Goal: Task Accomplishment & Management: Complete application form

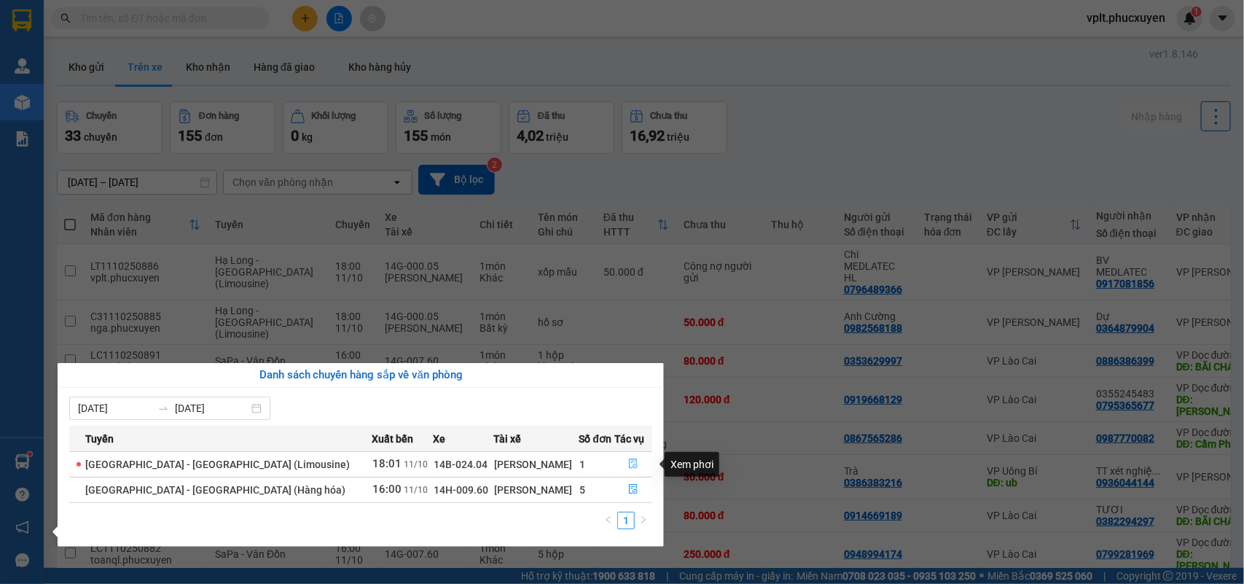
click at [629, 463] on icon "file-done" at bounding box center [633, 464] width 10 height 10
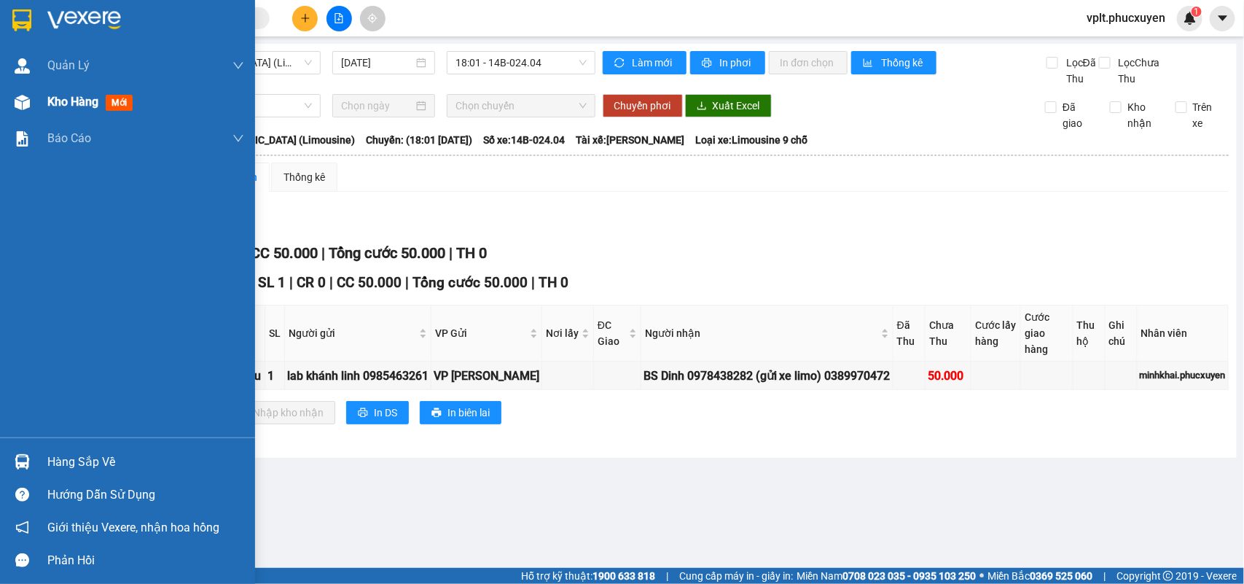
click at [67, 102] on span "Kho hàng" at bounding box center [72, 102] width 51 height 14
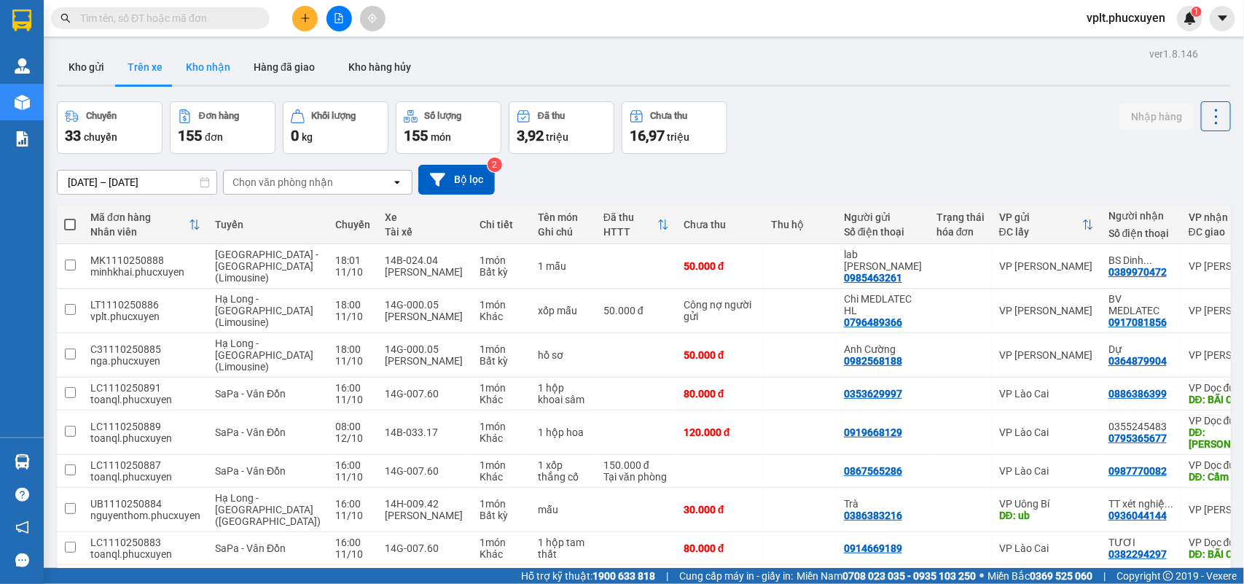
click at [206, 71] on button "Kho nhận" at bounding box center [208, 67] width 68 height 35
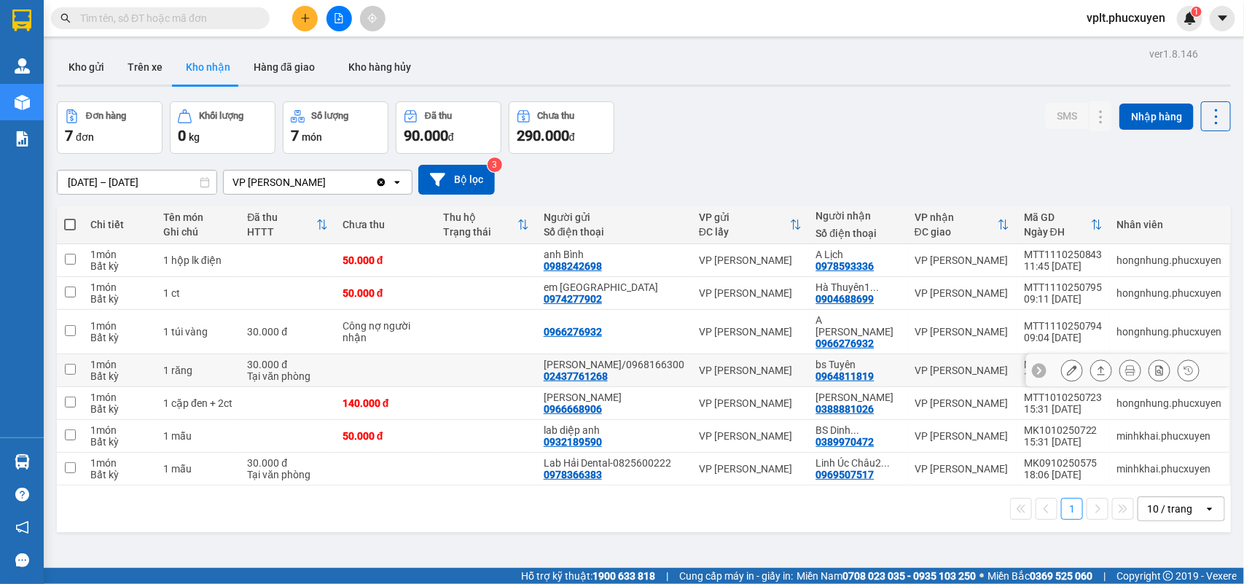
click at [1096, 367] on icon at bounding box center [1101, 370] width 10 height 10
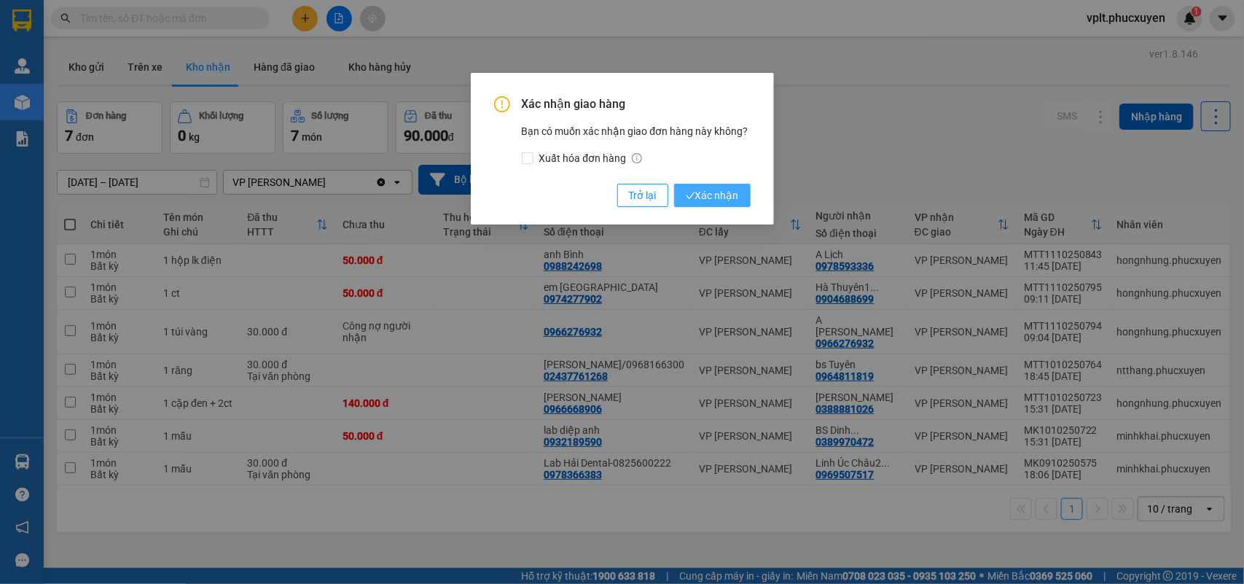
click at [704, 194] on span "Xác nhận" at bounding box center [712, 195] width 53 height 16
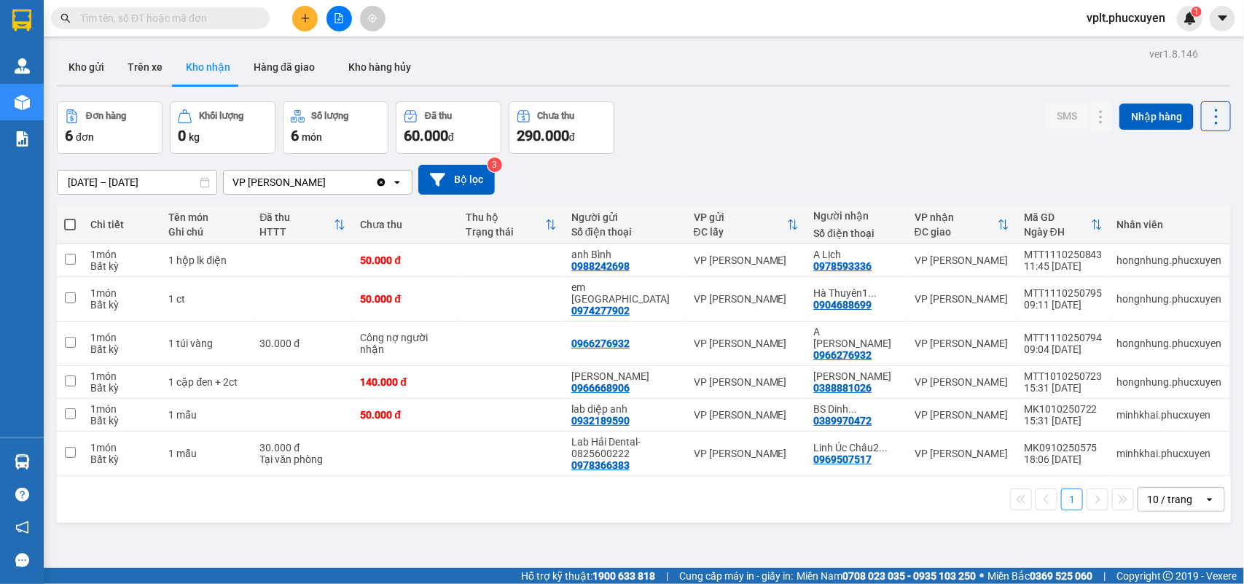
click at [141, 28] on span at bounding box center [160, 18] width 219 height 22
click at [142, 20] on input "text" at bounding box center [166, 18] width 172 height 16
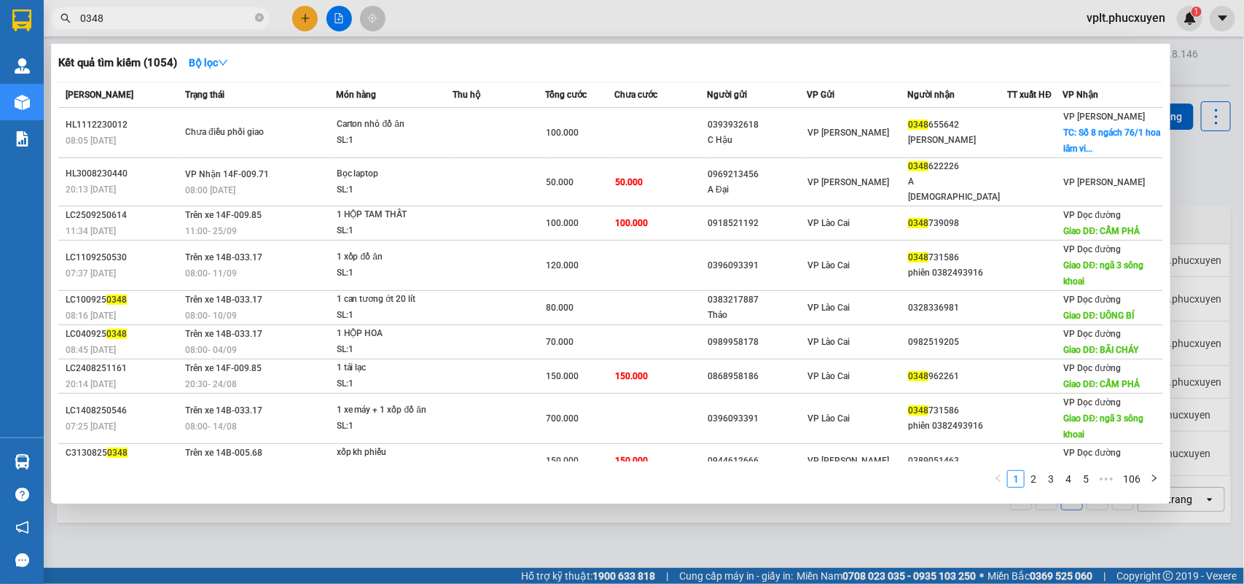
type input "0348"
click at [323, 507] on div at bounding box center [622, 292] width 1244 height 584
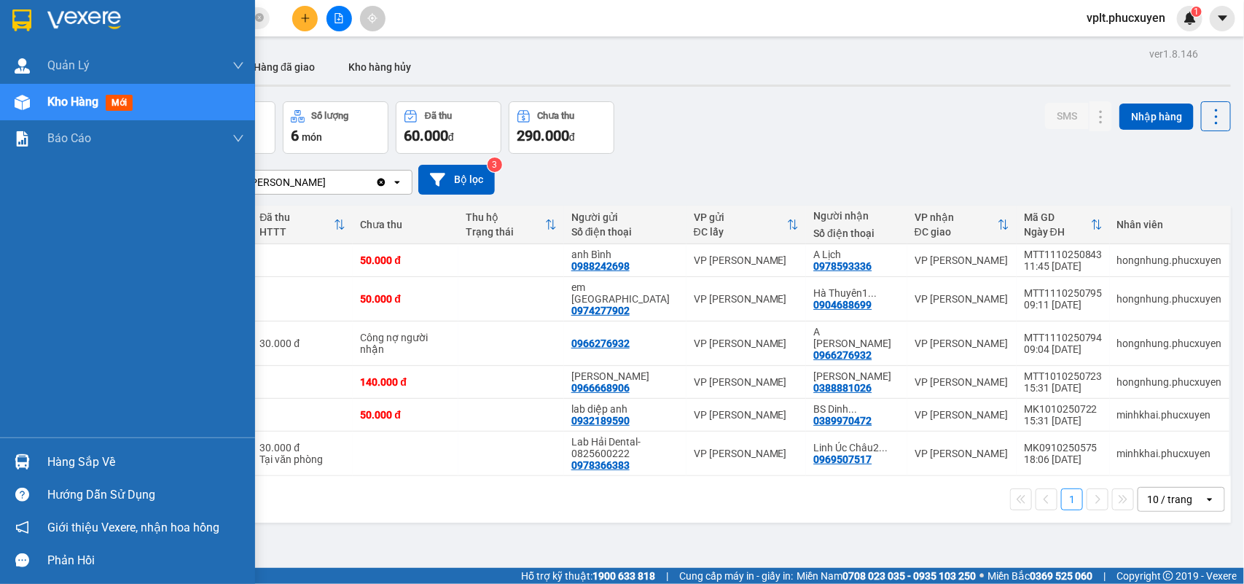
click at [88, 453] on div "Hàng sắp về" at bounding box center [145, 462] width 197 height 22
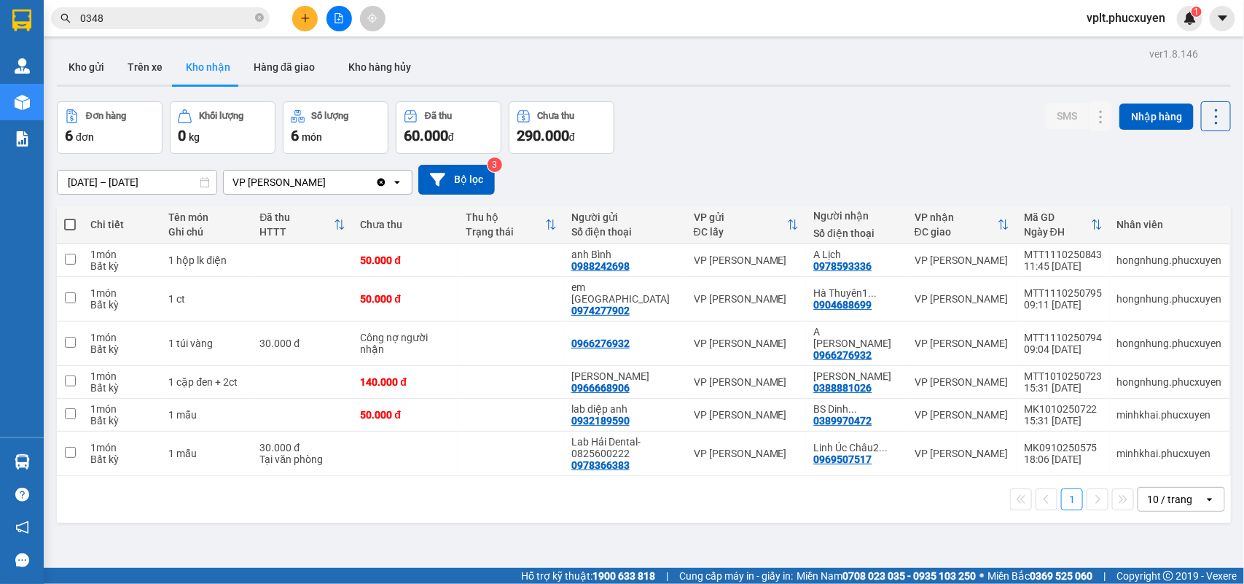
click at [633, 106] on section "Kết quả tìm kiếm ( 1054 ) Bộ lọc Mã ĐH Trạng thái Món hàng Thu hộ Tổng cước Chư…" at bounding box center [622, 292] width 1244 height 584
click at [147, 23] on input "0348" at bounding box center [166, 18] width 172 height 16
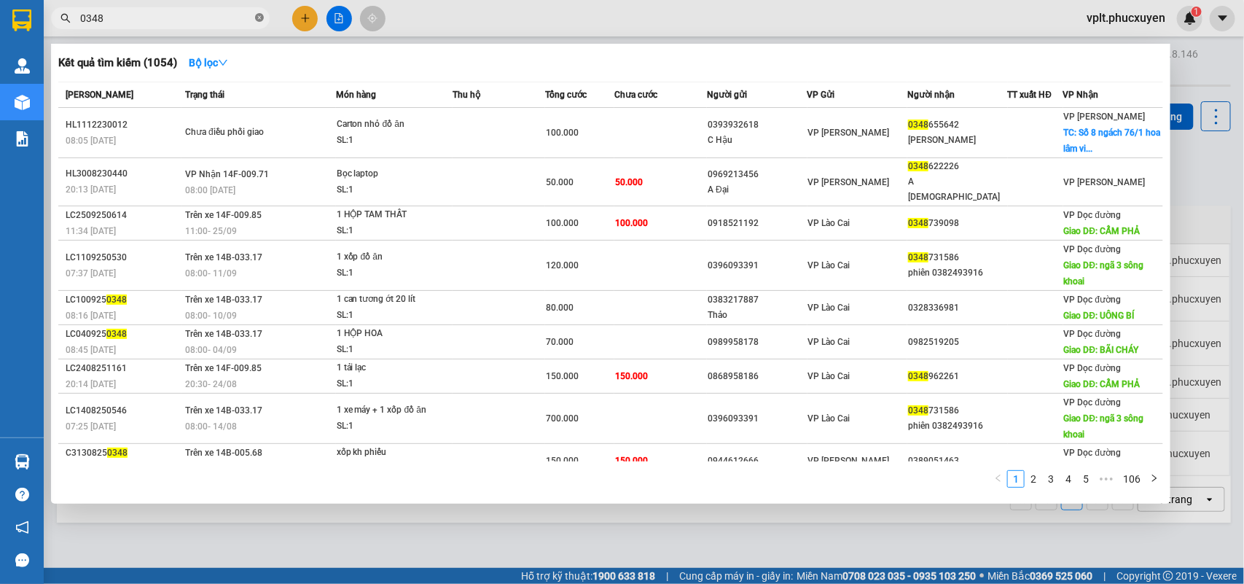
click at [259, 18] on icon "close-circle" at bounding box center [259, 17] width 9 height 9
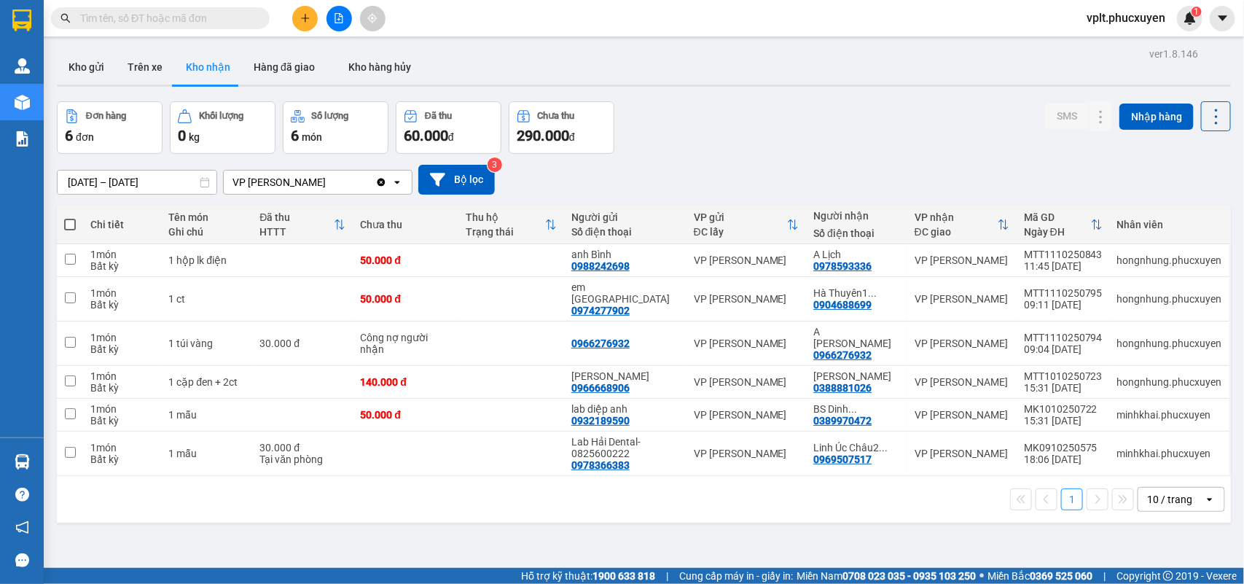
drag, startPoint x: 166, startPoint y: 19, endPoint x: 583, endPoint y: 64, distance: 419.5
click at [583, 64] on div "Kho gửi Trên xe Kho nhận Hàng đã giao Kho hàng hủy" at bounding box center [644, 69] width 1174 height 39
click at [346, 20] on button at bounding box center [340, 19] width 26 height 26
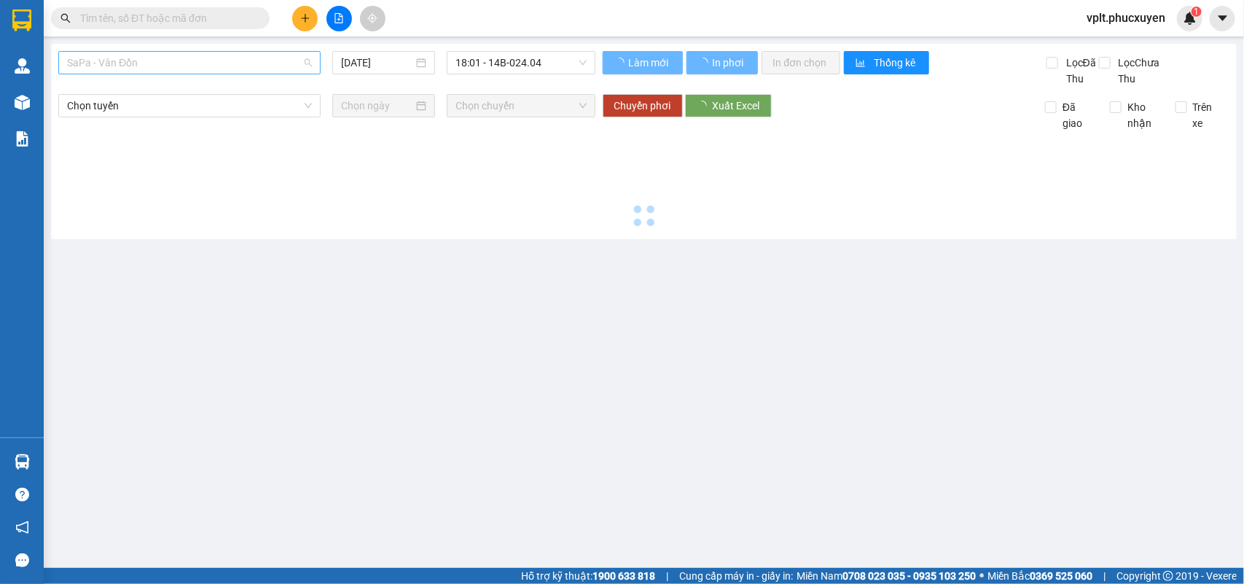
click at [216, 66] on span "SaPa - Vân Đồn" at bounding box center [189, 63] width 245 height 22
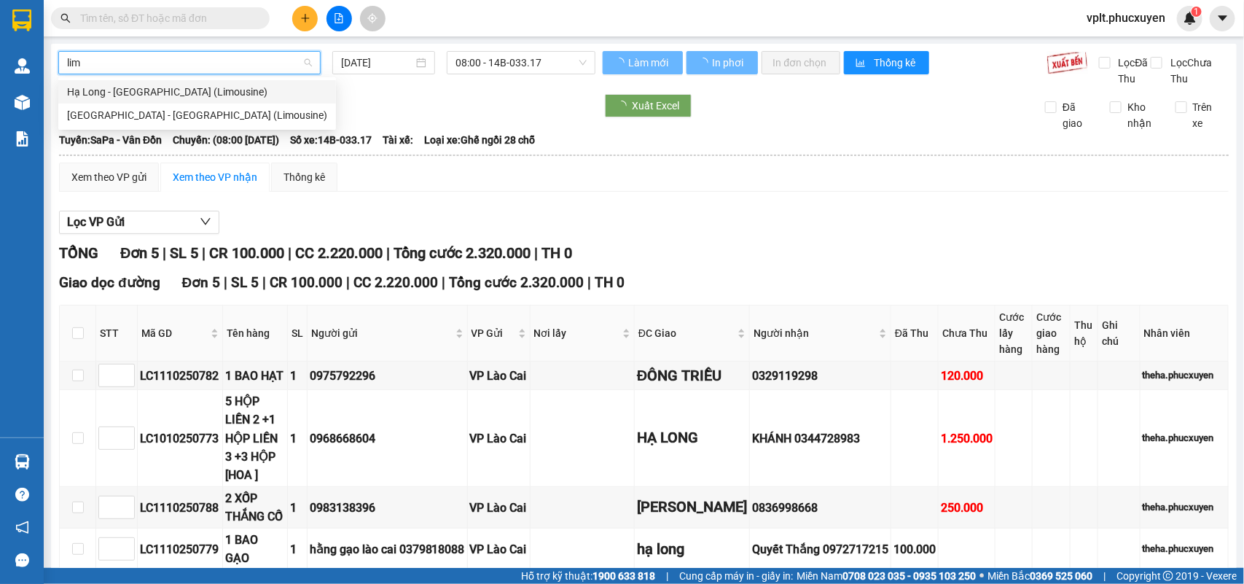
type input "limo"
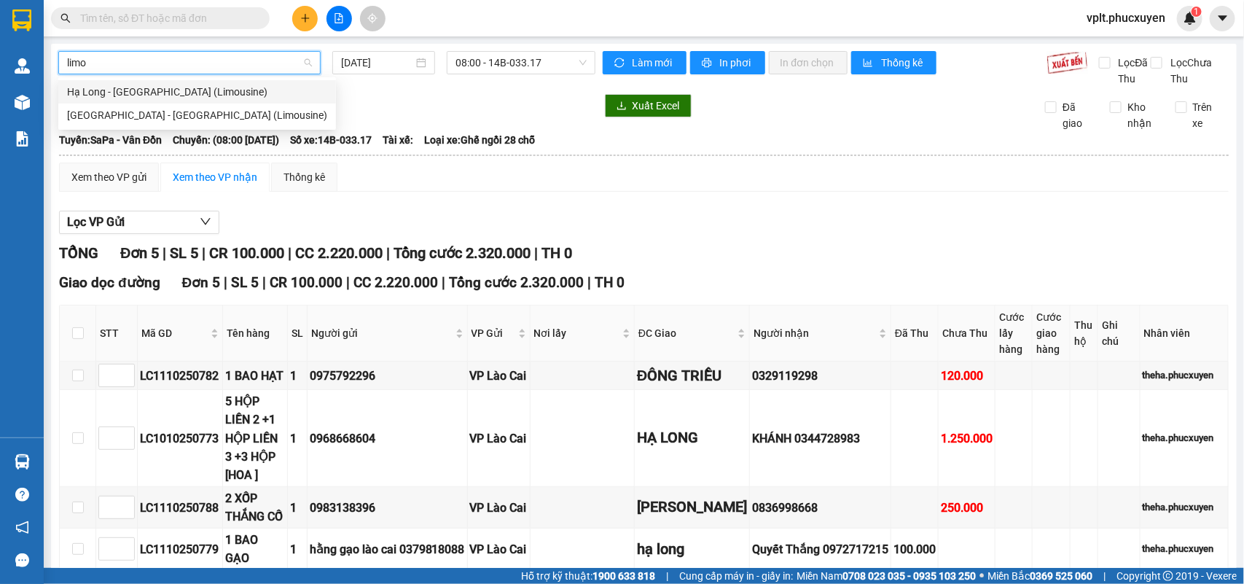
click at [210, 97] on div "Hạ Long - [GEOGRAPHIC_DATA] (Limousine)" at bounding box center [197, 92] width 260 height 16
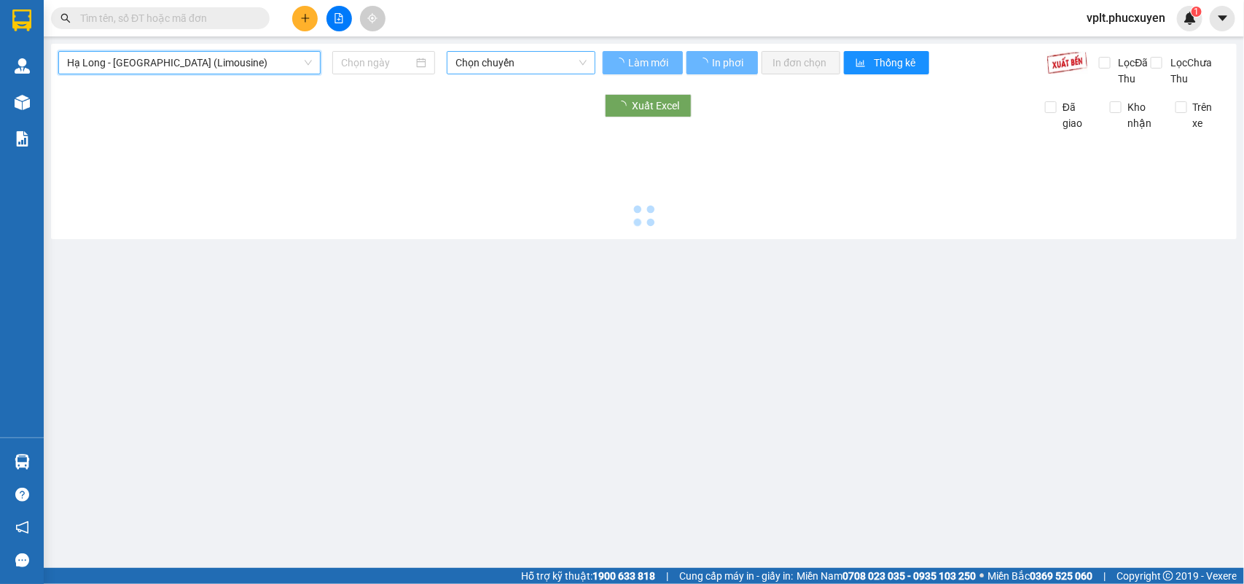
type input "[DATE]"
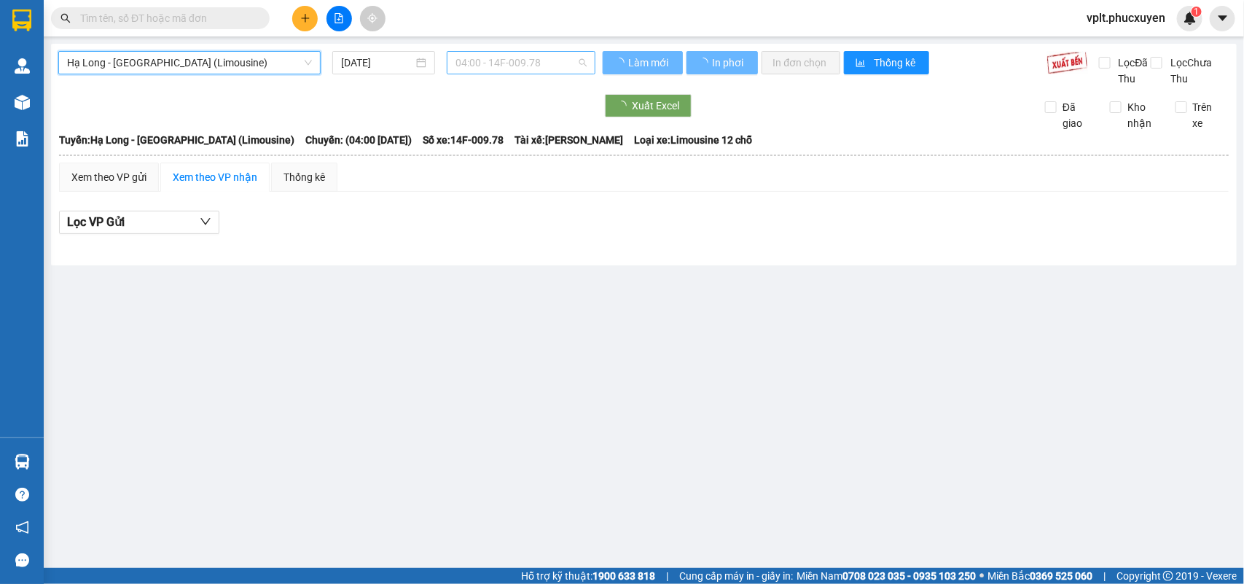
click at [471, 63] on span "04:00 - 14F-009.78" at bounding box center [521, 63] width 130 height 22
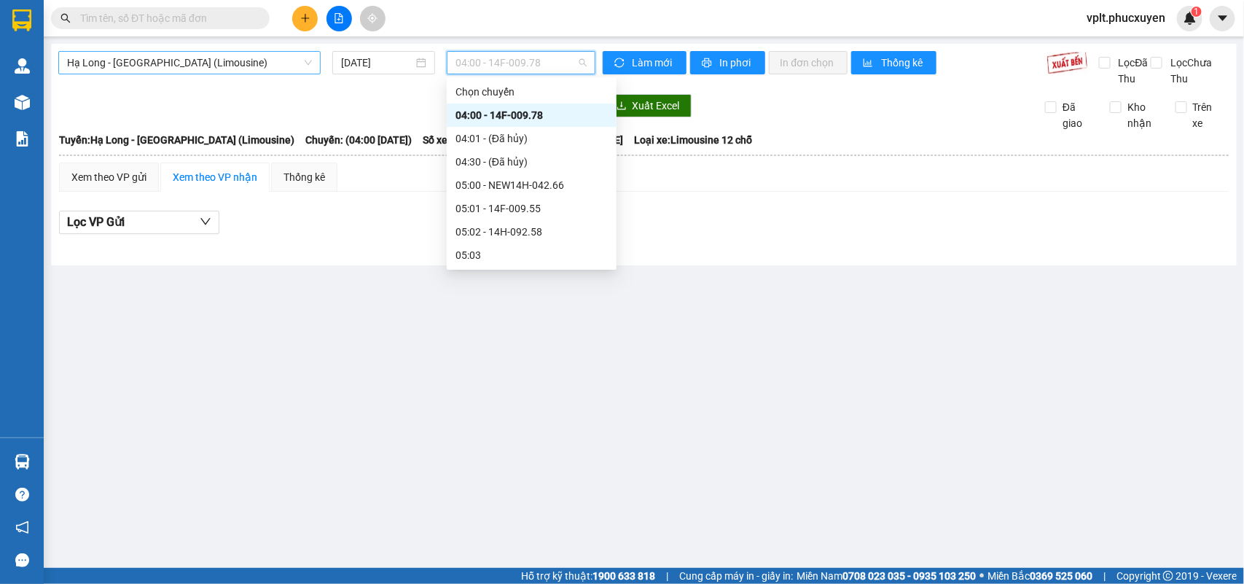
type input "3"
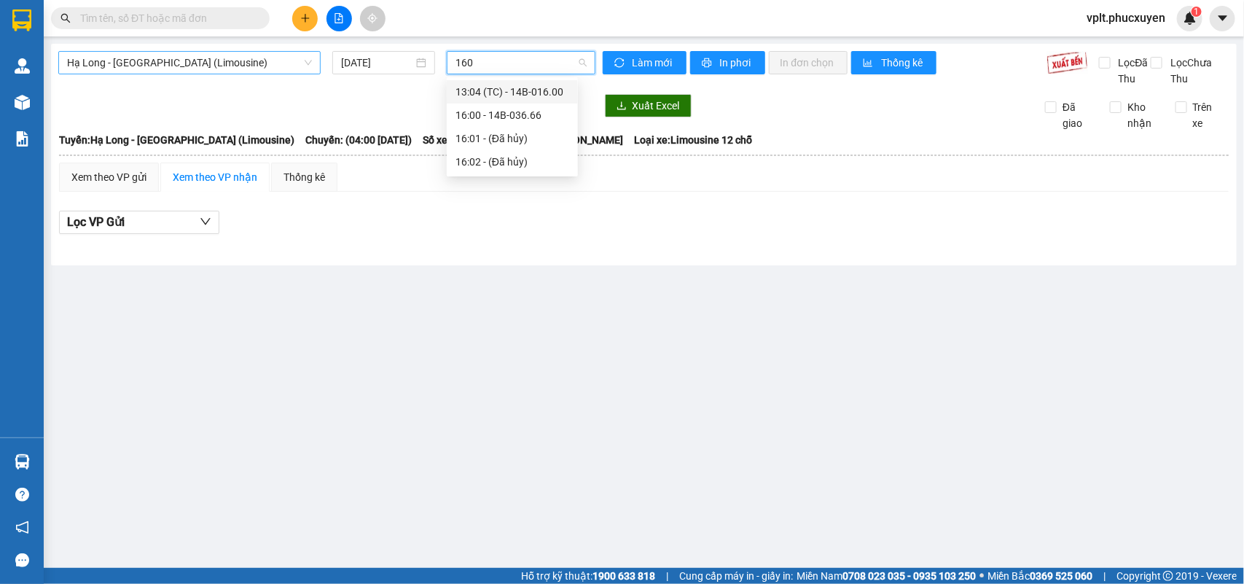
type input "1600"
click at [501, 96] on div "13:04 (TC) - 14B-016.00" at bounding box center [513, 92] width 114 height 16
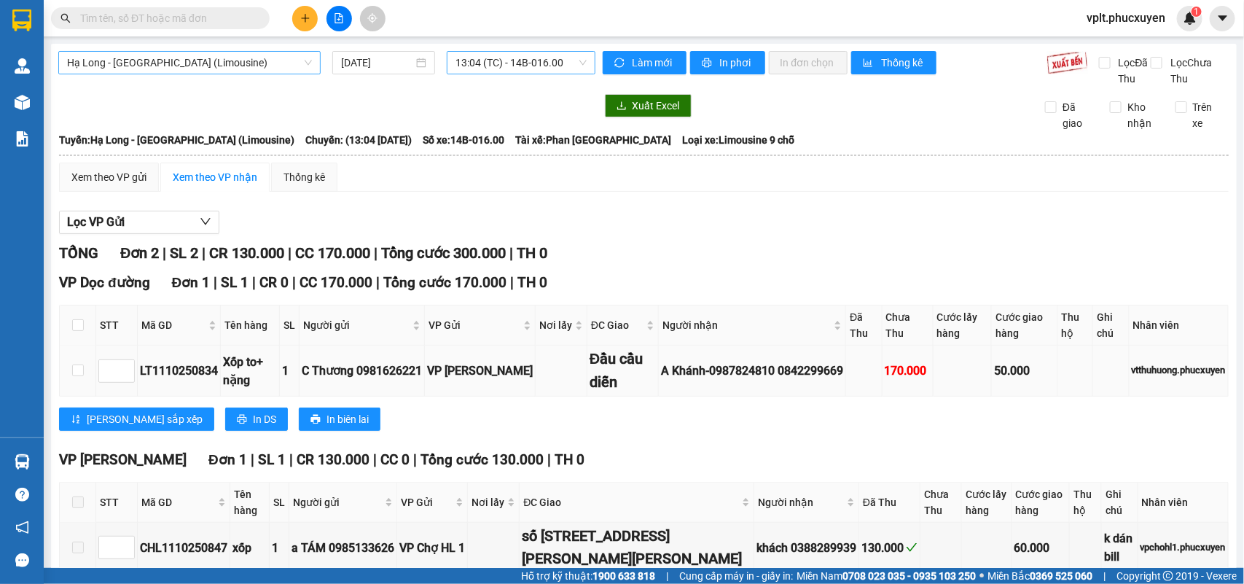
click at [187, 380] on div "LT1110250834" at bounding box center [179, 371] width 78 height 18
copy div "LT1110250834"
click at [246, 10] on input "text" at bounding box center [166, 18] width 172 height 16
paste input "LT1110250834"
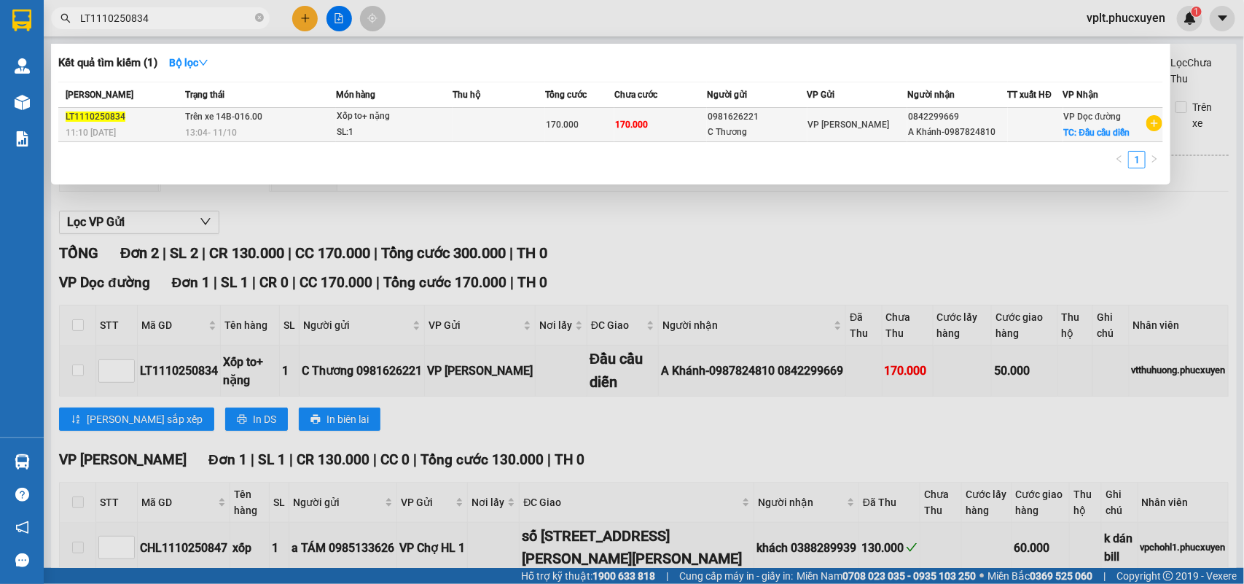
type input "LT1110250834"
click at [263, 130] on div "13:04 [DATE]" at bounding box center [259, 133] width 149 height 16
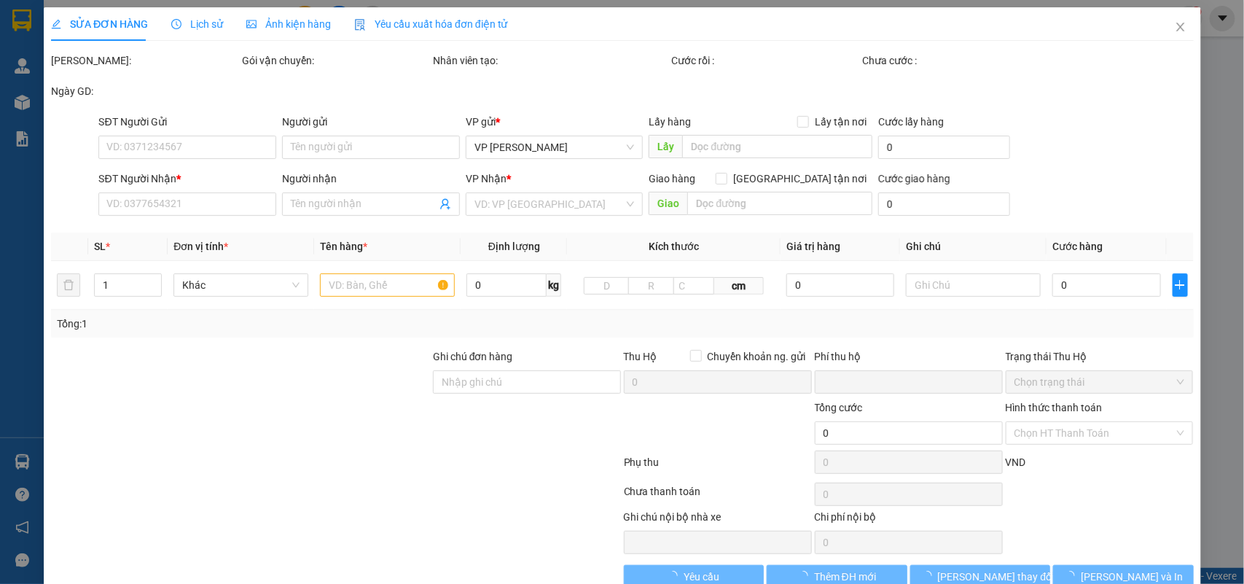
click at [263, 130] on div "SĐT Người Gửi" at bounding box center [187, 125] width 178 height 22
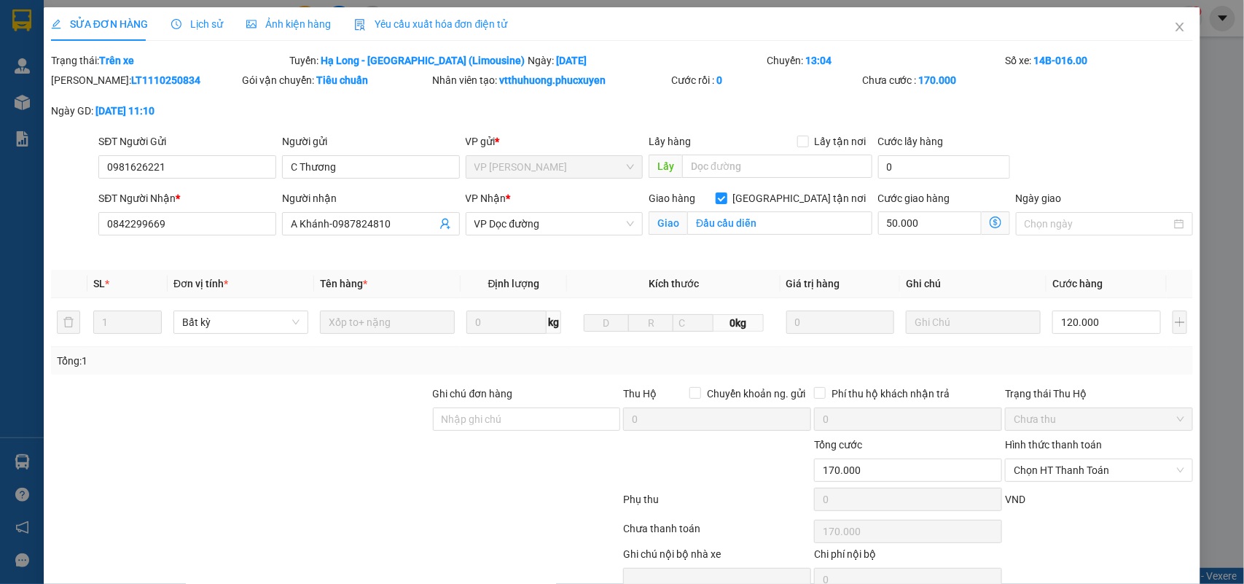
type input "0981626221"
type input "C Thương"
type input "0842299669"
type input "A Khánh-0987824810"
checkbox input "true"
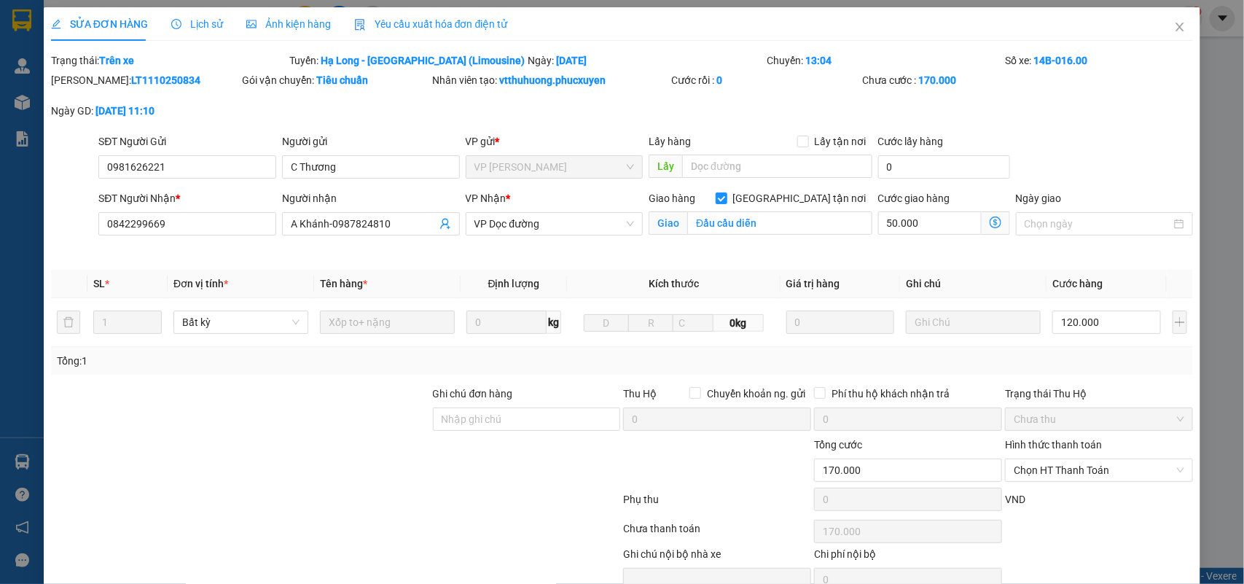
type input "Đầu cầu diễn"
type input "0"
type input "170.000"
click at [905, 224] on input "50.000" at bounding box center [930, 222] width 104 height 23
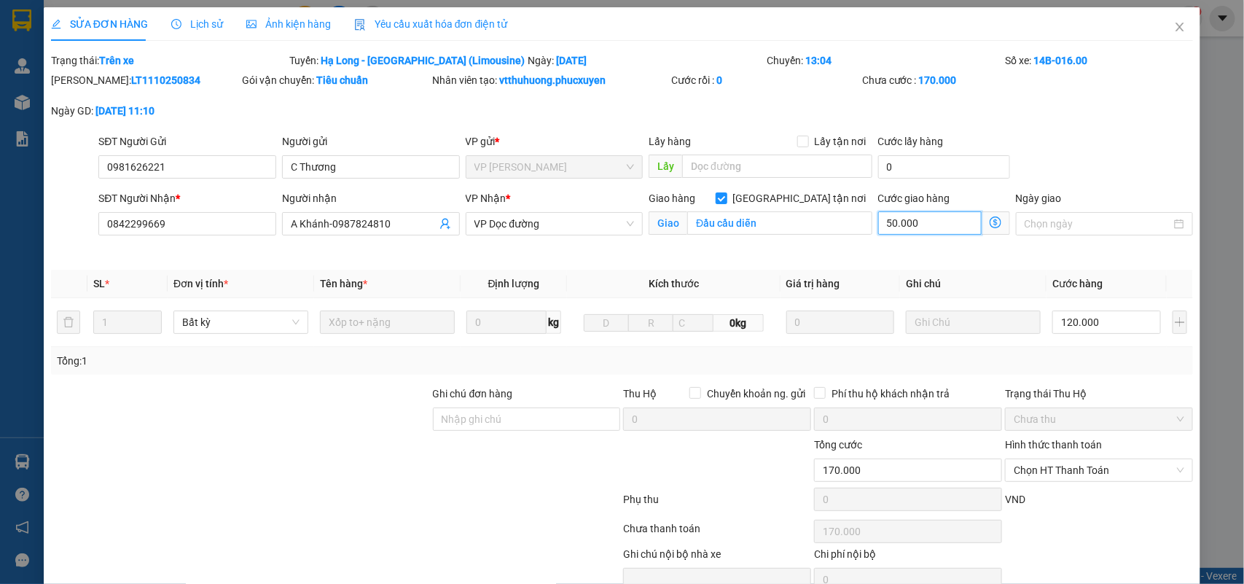
type input "120.000"
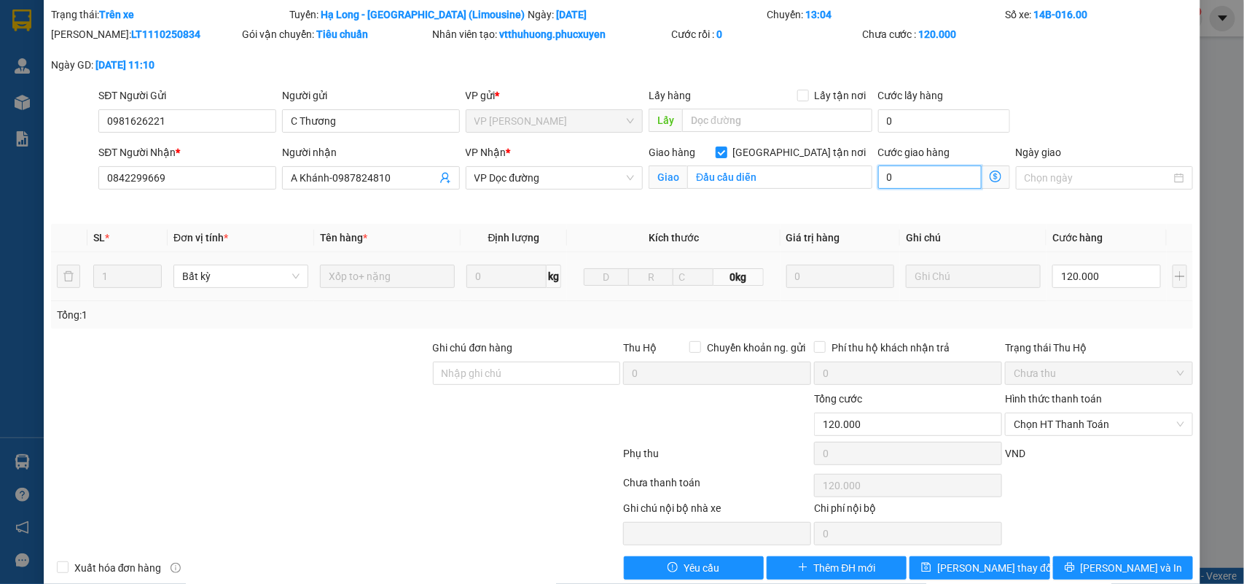
scroll to position [71, 0]
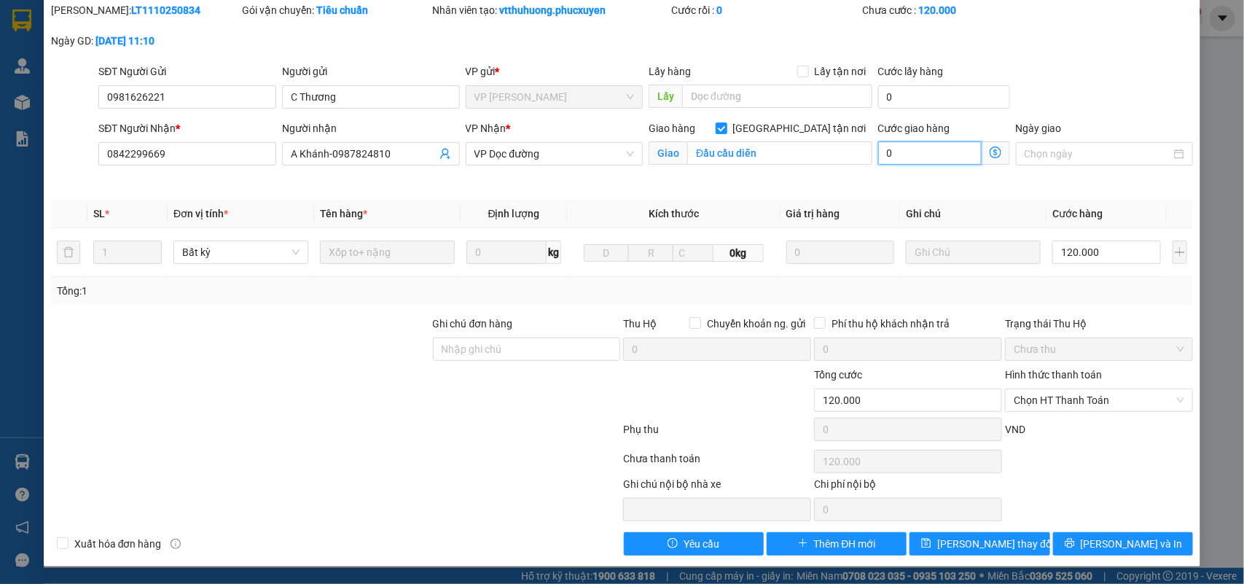
type input "0"
click at [1059, 416] on div "Hình thức thanh toán Chọn HT Thanh Toán" at bounding box center [1099, 392] width 188 height 51
click at [1056, 390] on span "Chọn HT Thanh Toán" at bounding box center [1099, 400] width 171 height 22
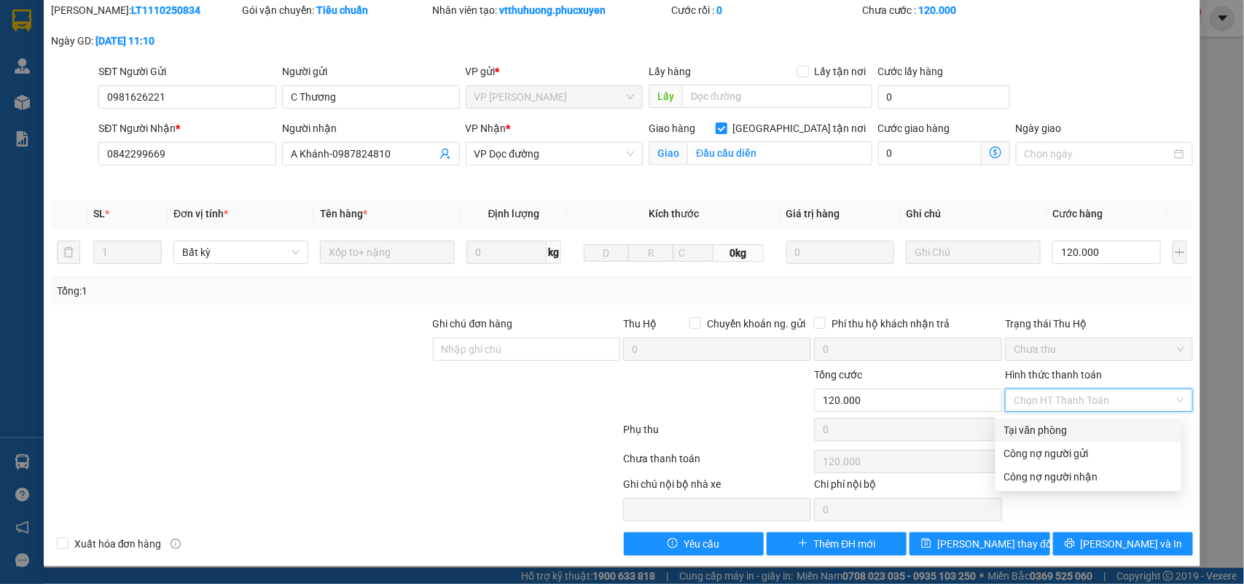
click at [1059, 424] on div "Tại văn phòng" at bounding box center [1089, 430] width 168 height 16
type input "0"
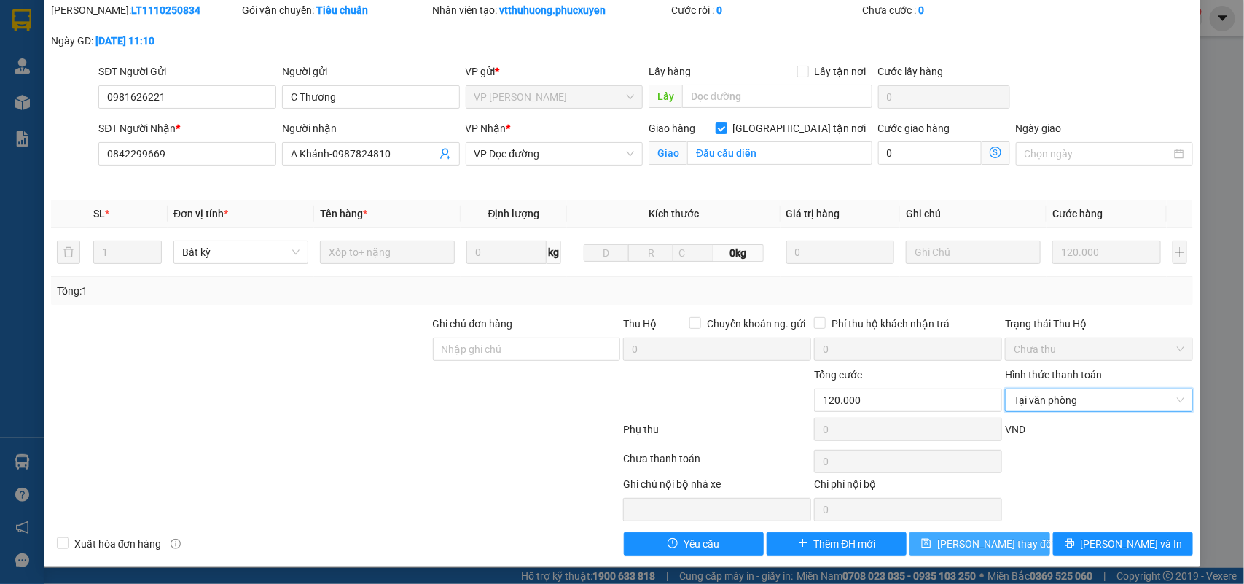
click at [1018, 549] on button "[PERSON_NAME] thay đổi" at bounding box center [980, 543] width 140 height 23
